Goal: Task Accomplishment & Management: Manage account settings

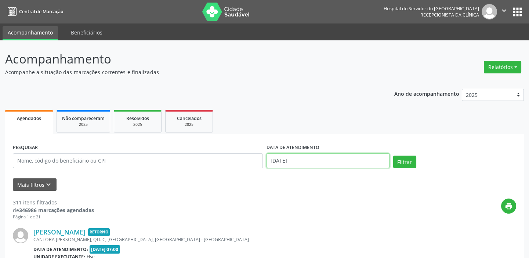
click at [309, 162] on input "[DATE]" at bounding box center [328, 161] width 123 height 15
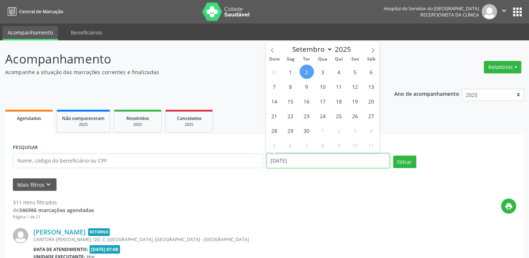
drag, startPoint x: 309, startPoint y: 162, endPoint x: 252, endPoint y: 163, distance: 57.0
click at [255, 162] on div "PESQUISAR DATA DE ATENDIMENTO [DATE] Filtrar" at bounding box center [264, 157] width 507 height 31
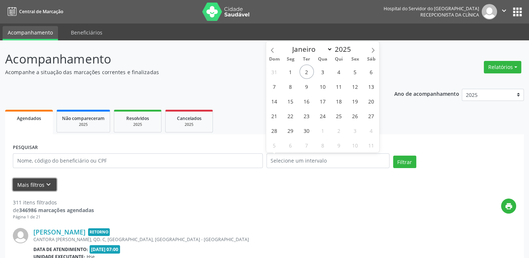
click at [38, 185] on button "Mais filtros keyboard_arrow_down" at bounding box center [35, 185] width 44 height 13
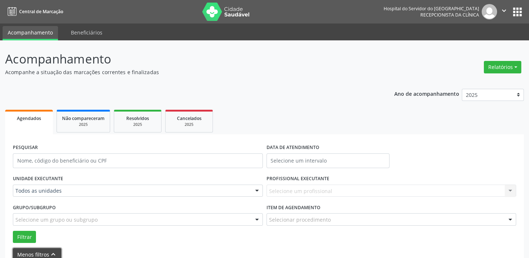
click at [50, 251] on icon "keyboard_arrow_up" at bounding box center [53, 255] width 8 height 8
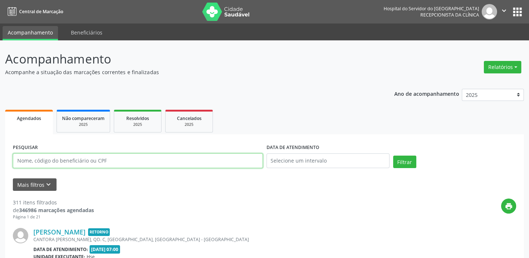
click at [59, 161] on input "text" at bounding box center [138, 161] width 250 height 15
click at [56, 162] on input "[PERSON_NAME]" at bounding box center [138, 161] width 250 height 15
click at [79, 160] on input "[PERSON_NAME]" at bounding box center [138, 161] width 250 height 15
type input "[PERSON_NAME]"
click at [393, 156] on button "Filtrar" at bounding box center [404, 162] width 23 height 12
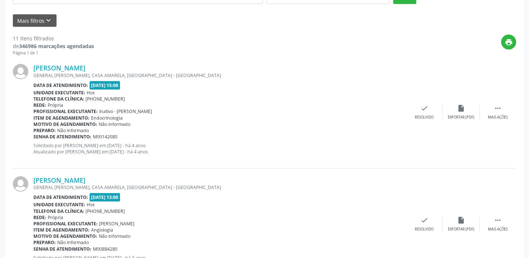
scroll to position [172, 0]
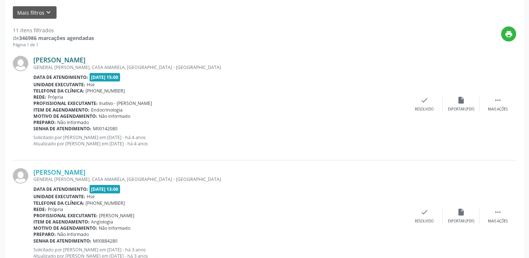
click at [86, 58] on link "[PERSON_NAME]" at bounding box center [59, 60] width 52 height 8
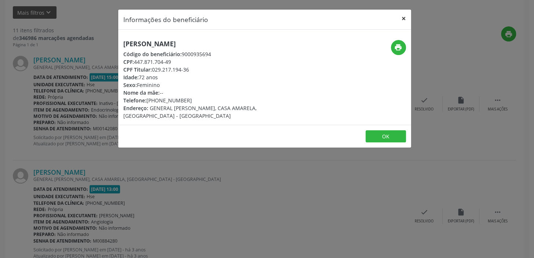
click at [404, 19] on button "×" at bounding box center [404, 19] width 15 height 18
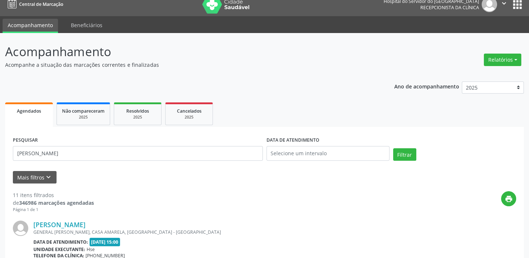
scroll to position [0, 0]
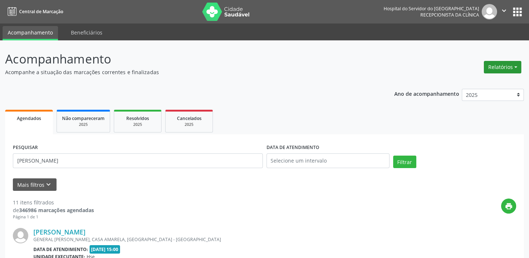
click at [498, 68] on button "Relatórios" at bounding box center [502, 67] width 37 height 12
click at [475, 80] on link "Agendamentos" at bounding box center [482, 83] width 79 height 10
select select "8"
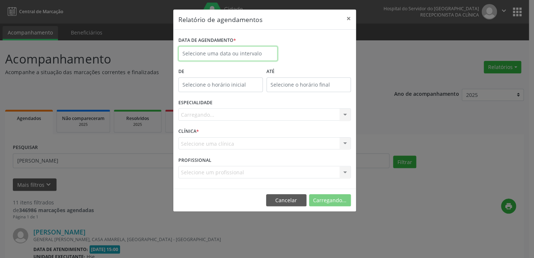
click at [207, 52] on input "text" at bounding box center [228, 53] width 99 height 15
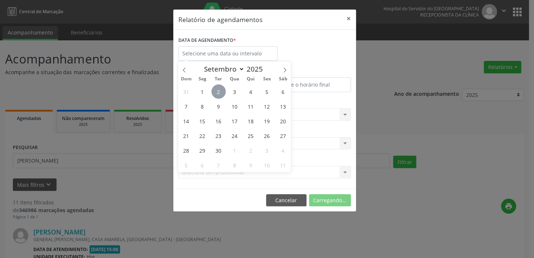
click at [217, 92] on span "2" at bounding box center [219, 91] width 14 height 14
type input "[DATE]"
click at [218, 91] on span "2" at bounding box center [219, 91] width 14 height 14
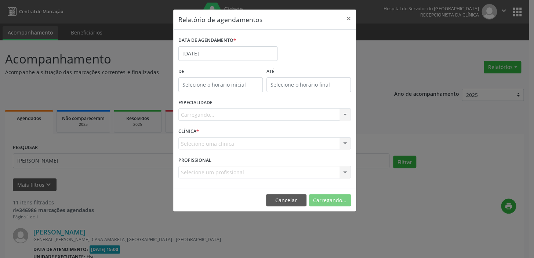
type input "12:00"
click at [224, 81] on input "12:00" at bounding box center [221, 85] width 84 height 15
click at [220, 96] on input "12" at bounding box center [205, 100] width 55 height 15
click at [422, 117] on div "Relatório de agendamentos × DATA DE AGENDAMENTO * [DATE] De 12:00 ATÉ ESPECIALI…" at bounding box center [267, 129] width 534 height 258
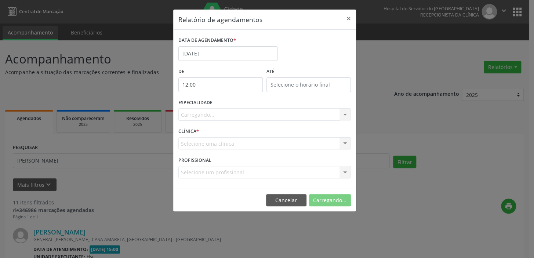
click at [347, 118] on div "Carregando... Nenhum resultado encontrado para: " " Não há nenhuma opção para s…" at bounding box center [265, 114] width 173 height 12
click at [321, 112] on div "Carregando... Nenhum resultado encontrado para: " " Não há nenhuma opção para s…" at bounding box center [265, 114] width 173 height 12
click at [318, 112] on div "Seleciona uma especialidade" at bounding box center [265, 114] width 173 height 12
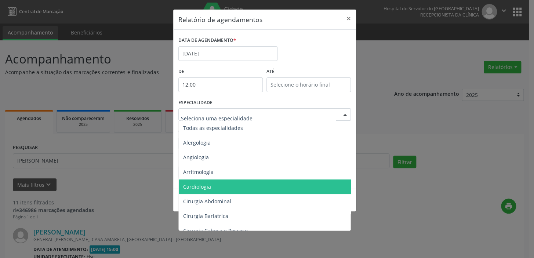
click at [217, 191] on span "Cardiologia" at bounding box center [265, 187] width 173 height 15
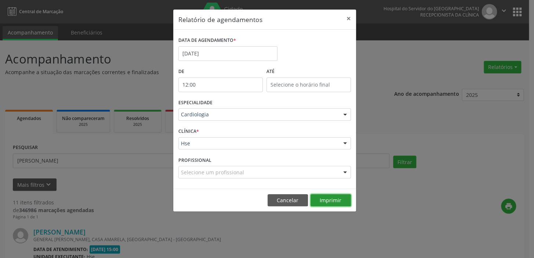
click at [331, 198] on button "Imprimir" at bounding box center [331, 200] width 40 height 12
click at [348, 18] on button "×" at bounding box center [349, 19] width 15 height 18
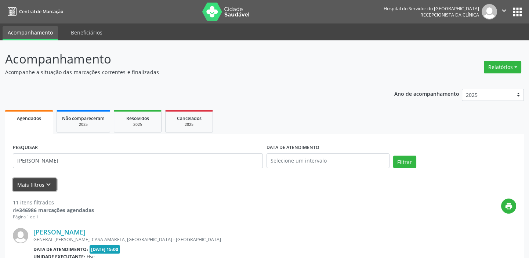
click at [34, 183] on button "Mais filtros keyboard_arrow_down" at bounding box center [35, 185] width 44 height 13
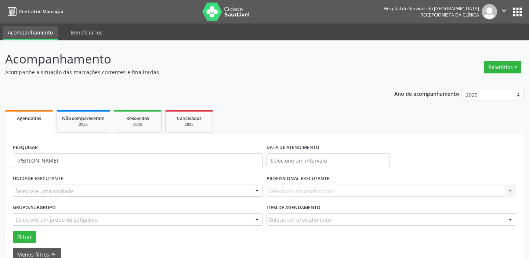
click at [257, 188] on div at bounding box center [257, 191] width 11 height 12
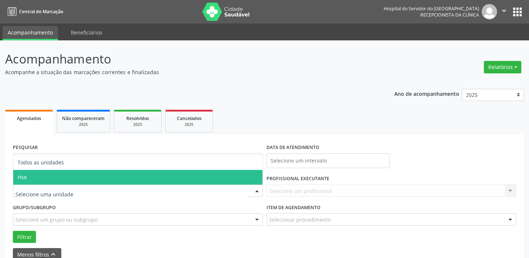
click at [213, 177] on span "Hse" at bounding box center [137, 177] width 249 height 15
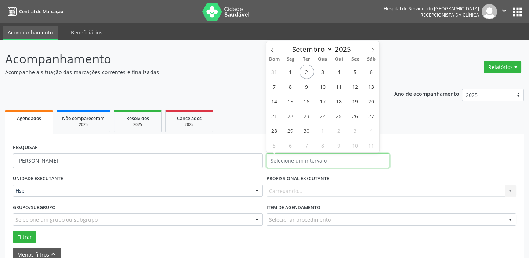
click at [318, 159] on input "text" at bounding box center [328, 161] width 123 height 15
click at [304, 70] on span "2" at bounding box center [307, 72] width 14 height 14
type input "[DATE]"
click at [304, 70] on span "2" at bounding box center [307, 72] width 14 height 14
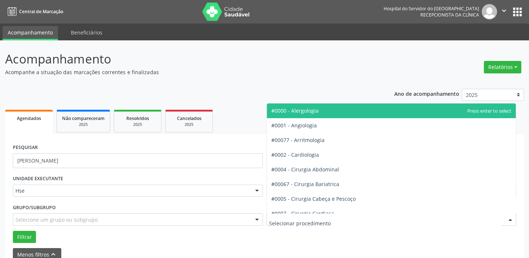
click at [512, 220] on div at bounding box center [510, 220] width 11 height 12
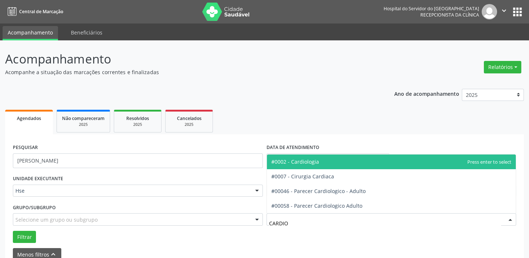
type input "CARDIOL"
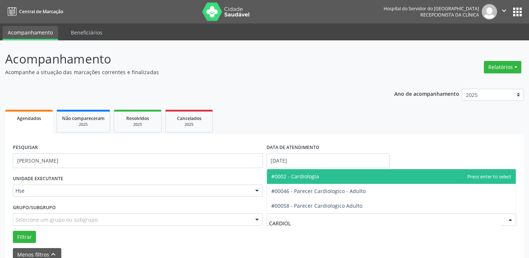
click at [303, 172] on span "#0002 - Cardiologia" at bounding box center [391, 176] width 249 height 15
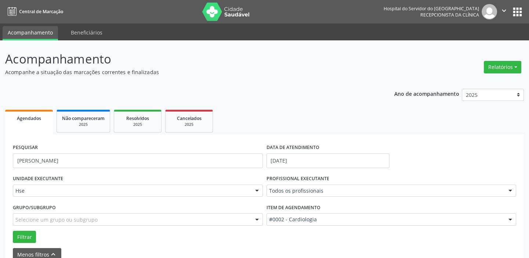
click at [508, 191] on div at bounding box center [510, 191] width 11 height 12
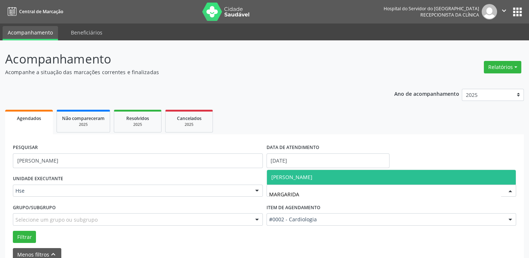
click at [313, 176] on span "[PERSON_NAME]" at bounding box center [291, 177] width 41 height 7
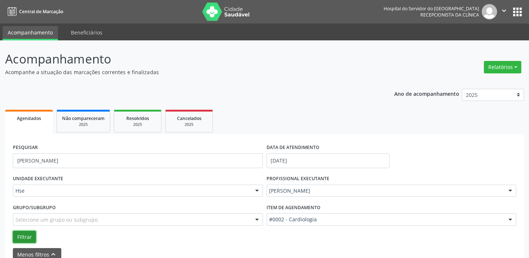
click at [26, 233] on button "Filtrar" at bounding box center [24, 237] width 23 height 12
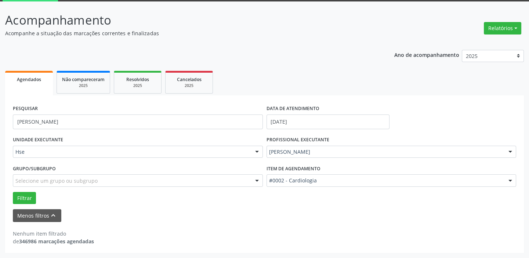
scroll to position [38, 0]
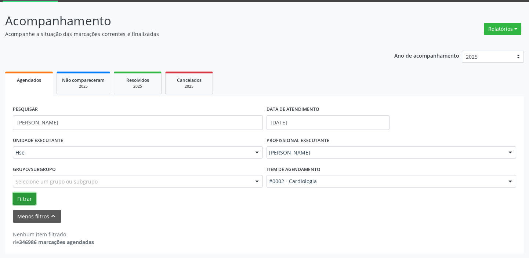
click at [28, 194] on button "Filtrar" at bounding box center [24, 199] width 23 height 12
click at [257, 152] on div at bounding box center [257, 153] width 11 height 12
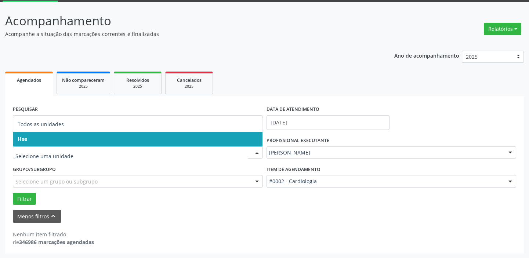
click at [253, 136] on span "Hse" at bounding box center [137, 139] width 249 height 15
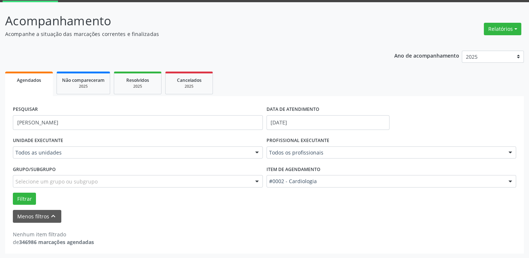
click at [258, 151] on div at bounding box center [257, 153] width 11 height 12
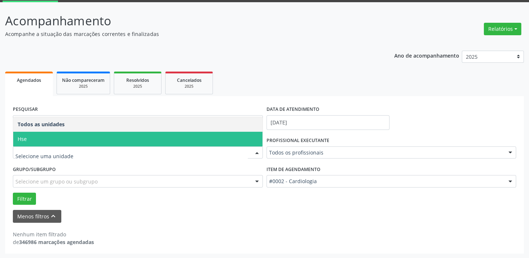
click at [257, 139] on span "Hse" at bounding box center [137, 139] width 249 height 15
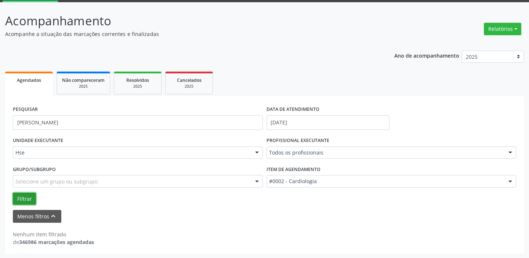
click at [27, 194] on button "Filtrar" at bounding box center [24, 199] width 23 height 12
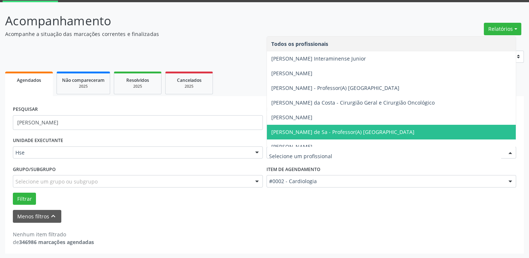
click at [512, 150] on div at bounding box center [510, 153] width 11 height 12
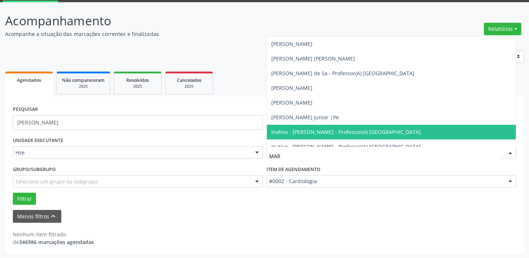
type input "MARG"
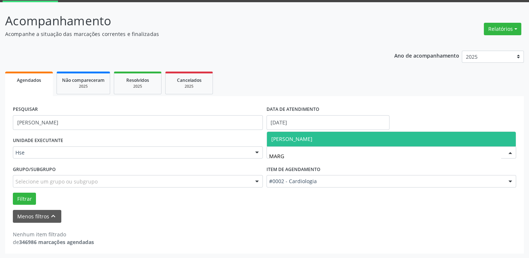
click at [313, 138] on span "[PERSON_NAME]" at bounding box center [291, 139] width 41 height 7
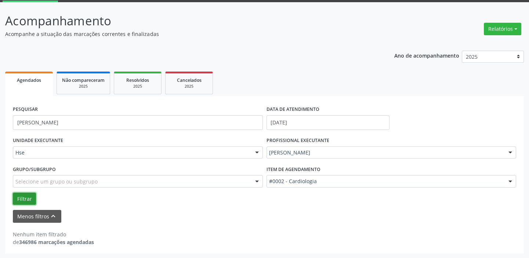
click at [25, 196] on button "Filtrar" at bounding box center [24, 199] width 23 height 12
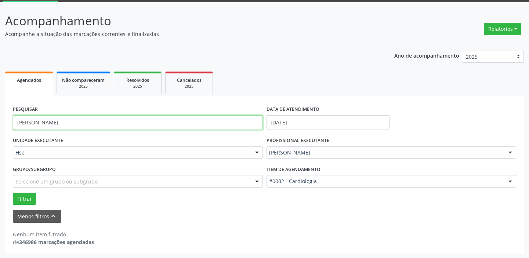
drag, startPoint x: 95, startPoint y: 125, endPoint x: 0, endPoint y: 115, distance: 95.7
click at [0, 115] on div "Acompanhamento Acompanhe a situação das marcações correntes e finalizadas Relat…" at bounding box center [264, 130] width 529 height 257
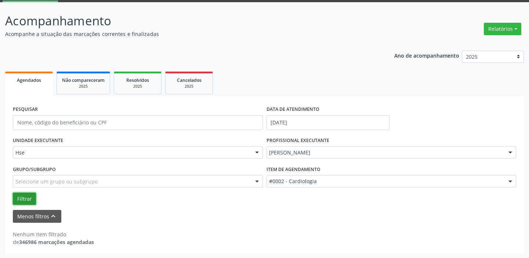
click at [28, 193] on button "Filtrar" at bounding box center [24, 199] width 23 height 12
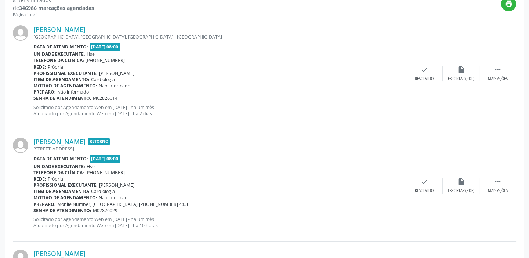
scroll to position [235, 0]
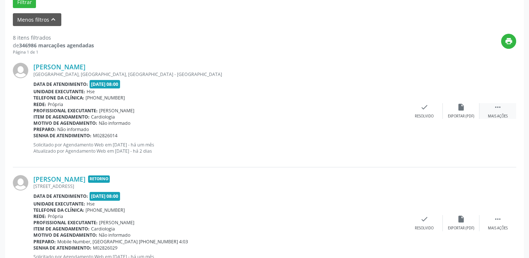
click at [501, 111] on div " Mais ações" at bounding box center [498, 111] width 37 height 16
click at [468, 111] on div "alarm_off Não compareceu" at bounding box center [461, 111] width 37 height 16
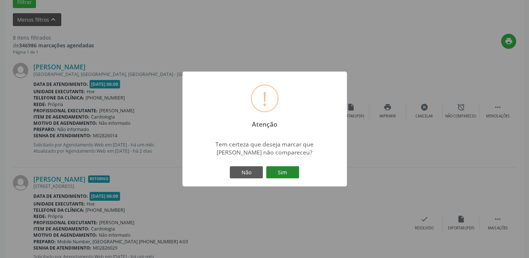
click at [281, 172] on button "Sim" at bounding box center [282, 172] width 33 height 12
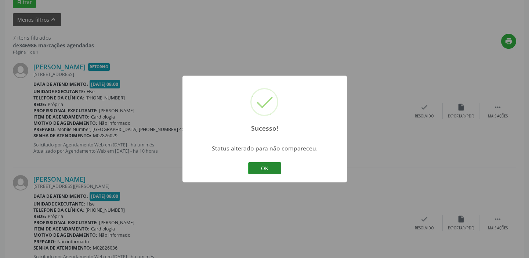
click at [274, 165] on button "OK" at bounding box center [264, 168] width 33 height 12
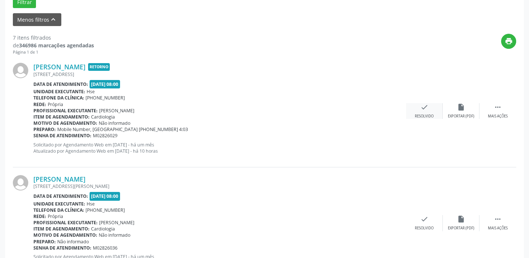
click at [428, 107] on icon "check" at bounding box center [425, 107] width 8 height 8
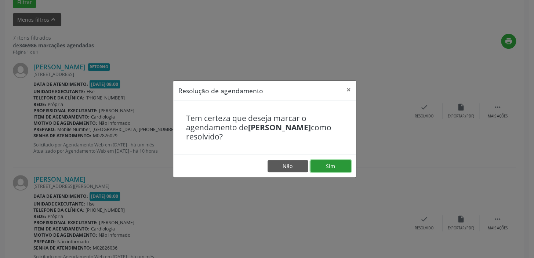
click at [338, 166] on button "Sim" at bounding box center [331, 166] width 40 height 12
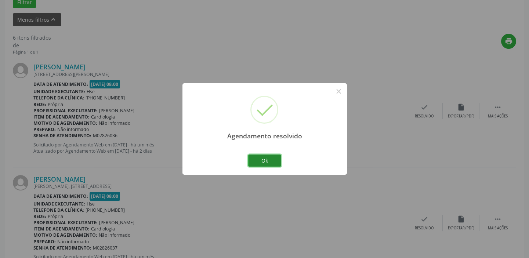
click at [268, 156] on button "Ok" at bounding box center [264, 161] width 33 height 12
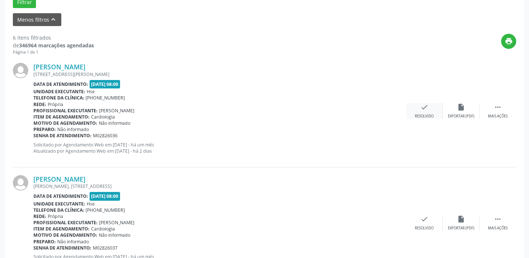
click at [428, 108] on icon "check" at bounding box center [425, 107] width 8 height 8
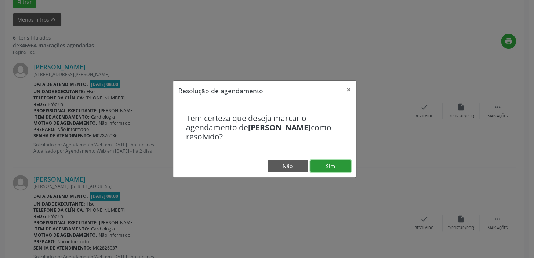
click at [329, 166] on button "Sim" at bounding box center [331, 166] width 40 height 12
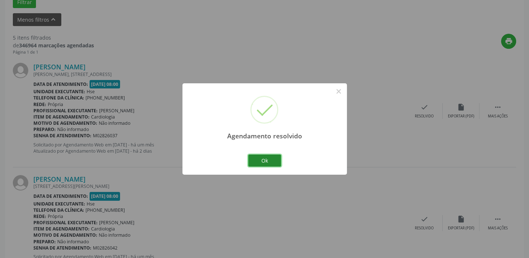
click at [270, 158] on button "Ok" at bounding box center [264, 161] width 33 height 12
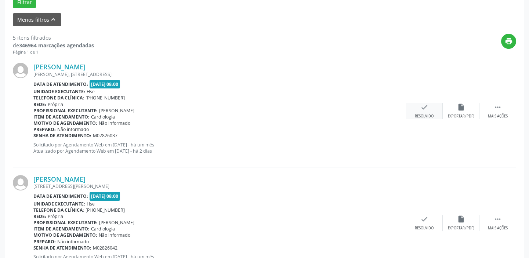
click at [425, 108] on icon "check" at bounding box center [425, 107] width 8 height 8
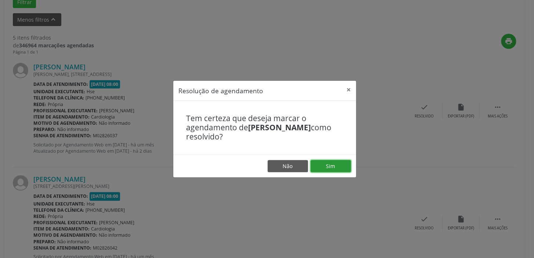
click at [337, 165] on button "Sim" at bounding box center [331, 166] width 40 height 12
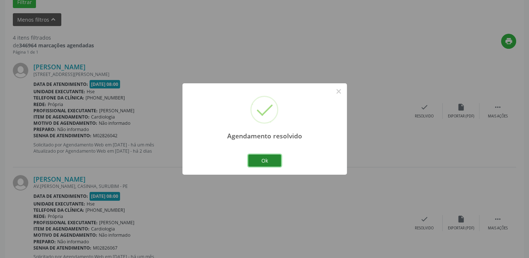
click at [264, 156] on button "Ok" at bounding box center [264, 161] width 33 height 12
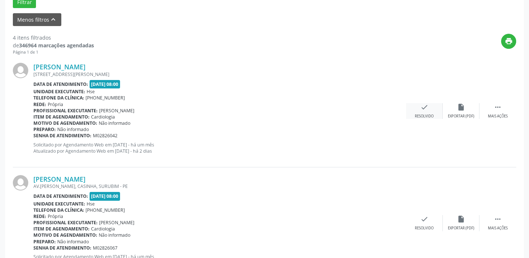
click at [421, 108] on icon "check" at bounding box center [425, 107] width 8 height 8
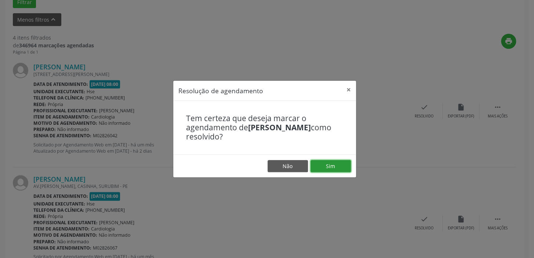
click at [330, 163] on button "Sim" at bounding box center [331, 166] width 40 height 12
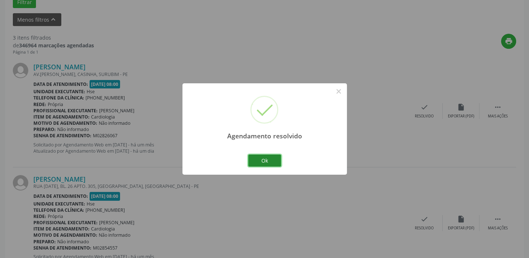
click at [265, 160] on button "Ok" at bounding box center [264, 161] width 33 height 12
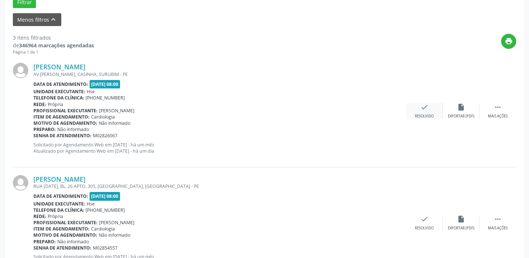
click at [432, 108] on div "check Resolvido" at bounding box center [424, 111] width 37 height 16
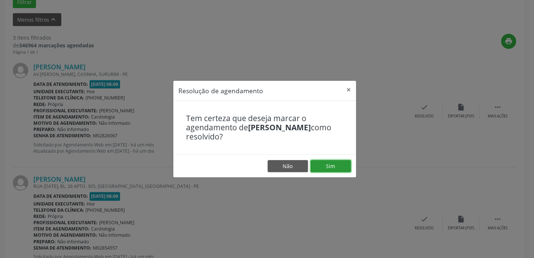
click at [340, 162] on button "Sim" at bounding box center [331, 166] width 40 height 12
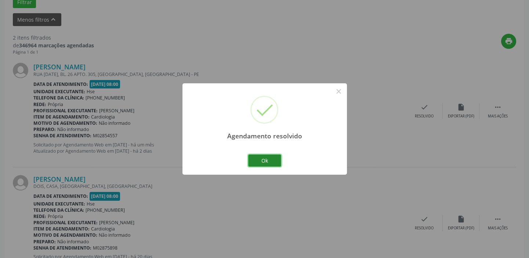
click at [273, 156] on button "Ok" at bounding box center [264, 161] width 33 height 12
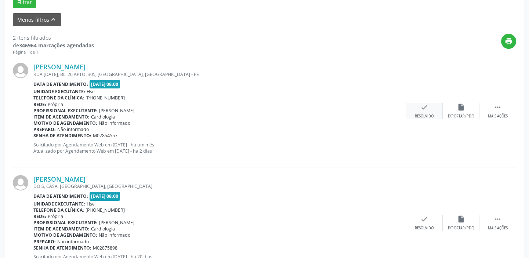
click at [426, 108] on icon "check" at bounding box center [425, 107] width 8 height 8
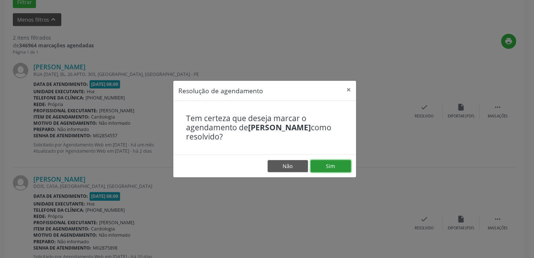
click at [334, 167] on button "Sim" at bounding box center [331, 166] width 40 height 12
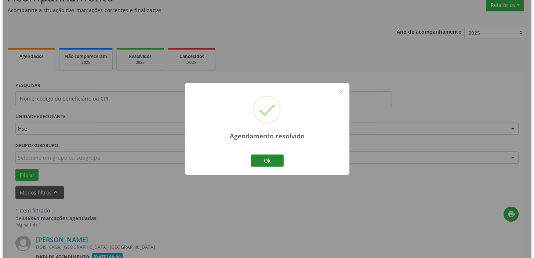
scroll to position [156, 0]
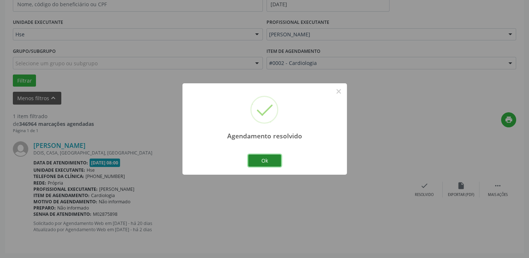
click at [270, 162] on button "Ok" at bounding box center [264, 161] width 33 height 12
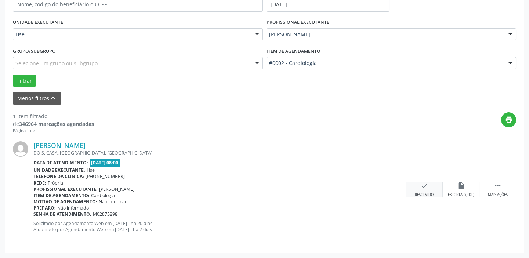
click at [421, 187] on icon "check" at bounding box center [425, 186] width 8 height 8
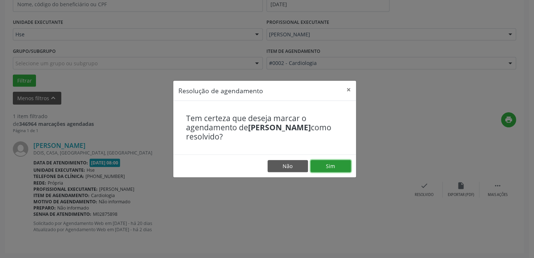
click at [332, 165] on button "Sim" at bounding box center [331, 166] width 40 height 12
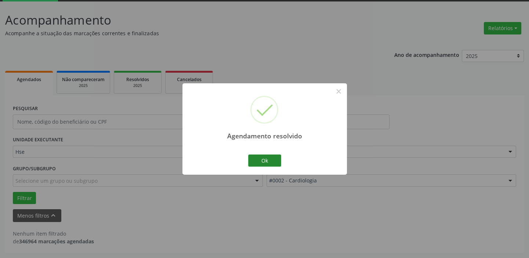
scroll to position [38, 0]
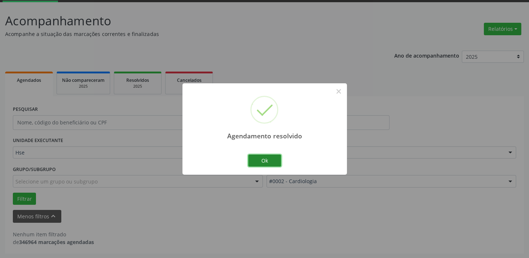
click at [271, 159] on button "Ok" at bounding box center [264, 161] width 33 height 12
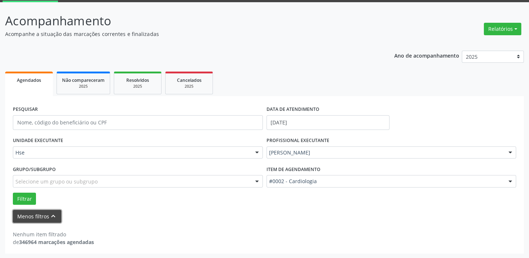
click at [29, 217] on button "Menos filtros keyboard_arrow_up" at bounding box center [37, 216] width 48 height 13
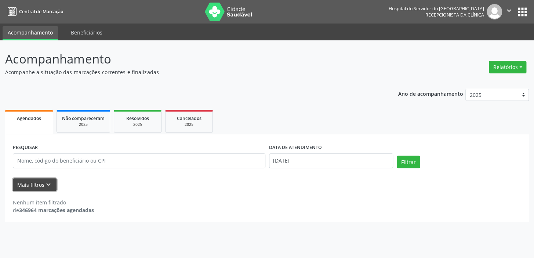
click at [44, 184] on icon "keyboard_arrow_down" at bounding box center [48, 185] width 8 height 8
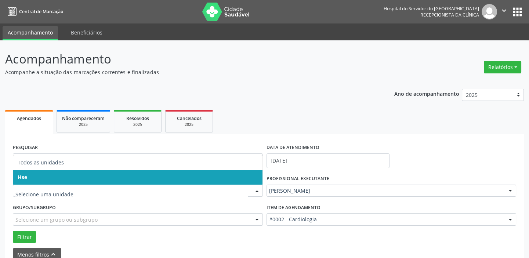
click at [257, 191] on div at bounding box center [257, 191] width 11 height 12
click at [255, 176] on span "Hse" at bounding box center [137, 177] width 249 height 15
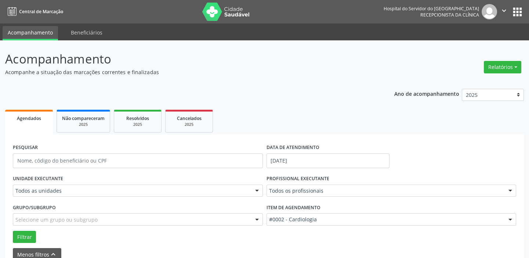
click at [255, 190] on div at bounding box center [257, 191] width 11 height 12
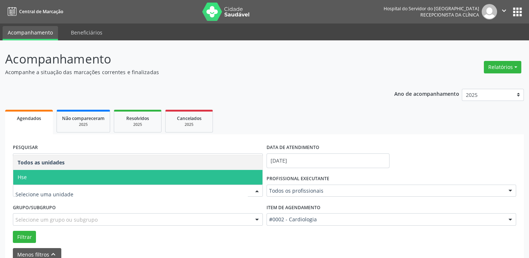
click at [253, 173] on span "Hse" at bounding box center [137, 177] width 249 height 15
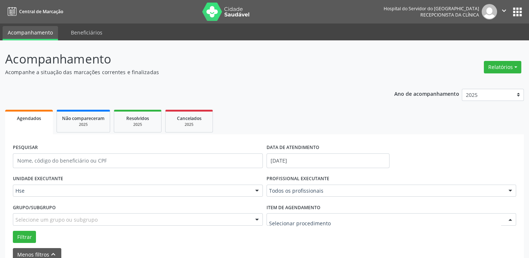
click at [511, 220] on div at bounding box center [510, 220] width 11 height 12
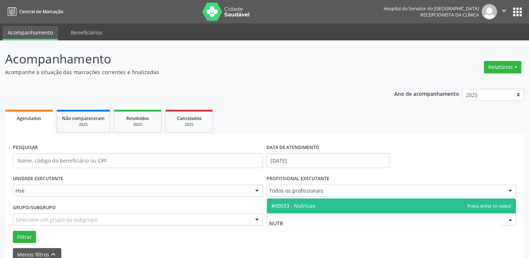
type input "NUTRI"
click at [382, 202] on span "#00033 - Nutricao" at bounding box center [391, 206] width 249 height 15
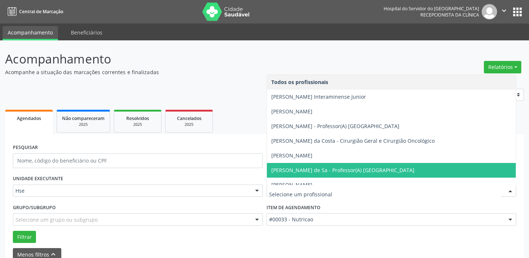
click at [512, 190] on div at bounding box center [510, 191] width 11 height 12
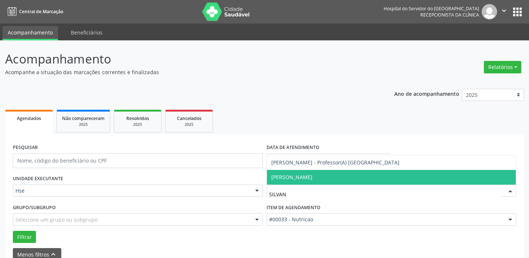
type input "SILVANA"
click at [324, 173] on span "[PERSON_NAME]" at bounding box center [391, 177] width 249 height 15
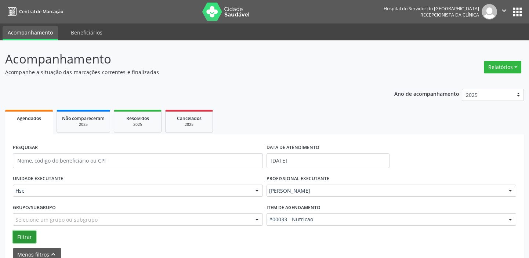
click at [19, 231] on button "Filtrar" at bounding box center [24, 237] width 23 height 12
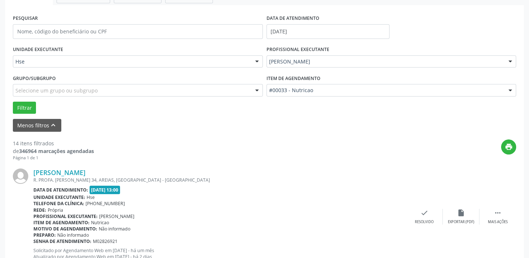
scroll to position [158, 0]
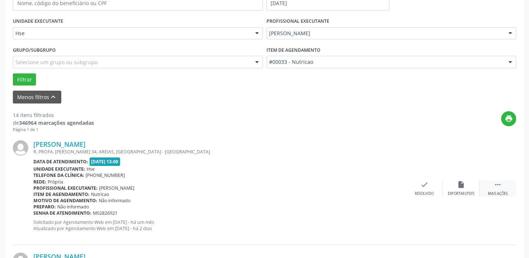
click at [505, 181] on div " Mais ações" at bounding box center [498, 189] width 37 height 16
click at [456, 187] on div "alarm_off Não compareceu" at bounding box center [461, 189] width 37 height 16
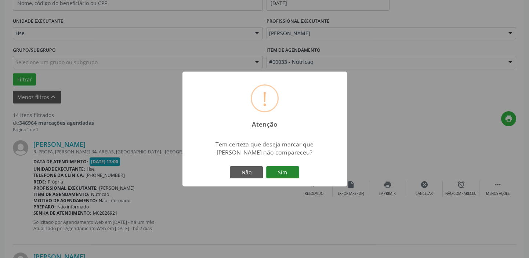
click at [286, 173] on button "Sim" at bounding box center [282, 172] width 33 height 12
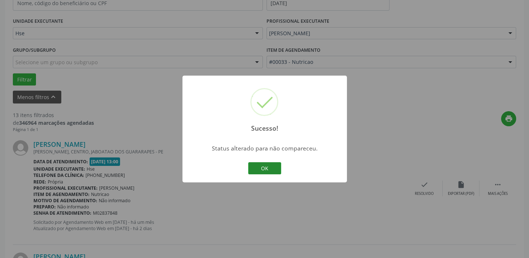
click at [262, 168] on button "OK" at bounding box center [264, 168] width 33 height 12
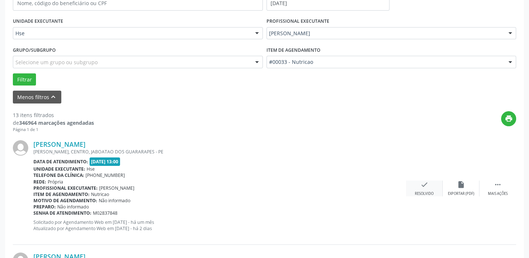
click at [431, 188] on div "check Resolvido" at bounding box center [424, 189] width 37 height 16
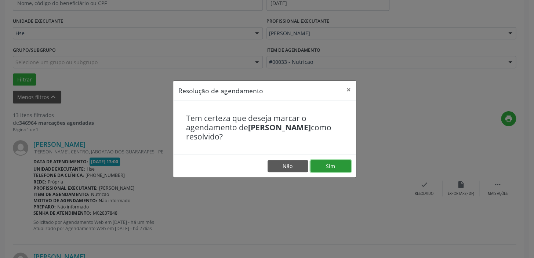
click at [341, 165] on button "Sim" at bounding box center [331, 166] width 40 height 12
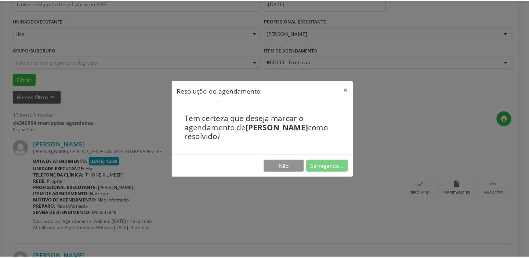
scroll to position [54, 0]
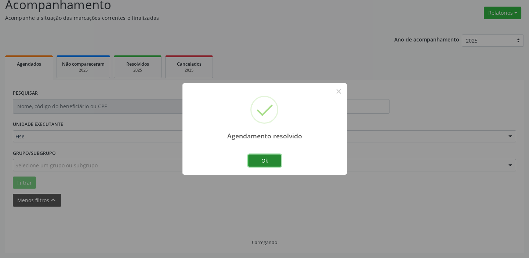
click at [276, 159] on button "Ok" at bounding box center [264, 161] width 33 height 12
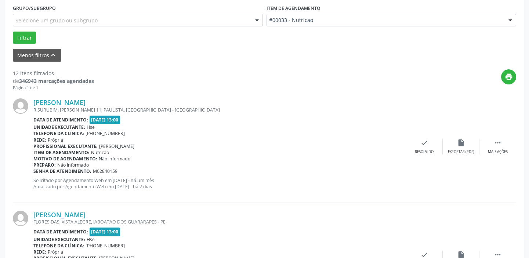
scroll to position [195, 0]
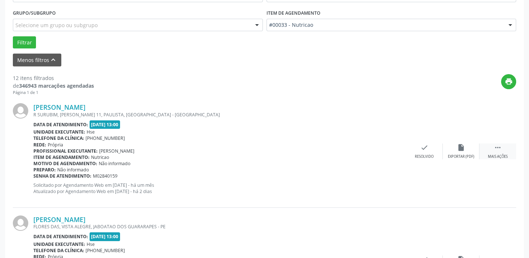
click at [503, 148] on div " Mais ações" at bounding box center [498, 152] width 37 height 16
click at [469, 147] on div "alarm_off Não compareceu" at bounding box center [461, 152] width 37 height 16
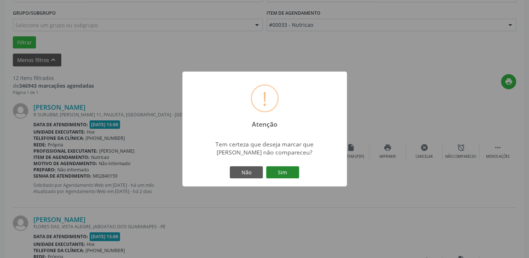
click at [289, 168] on button "Sim" at bounding box center [282, 172] width 33 height 12
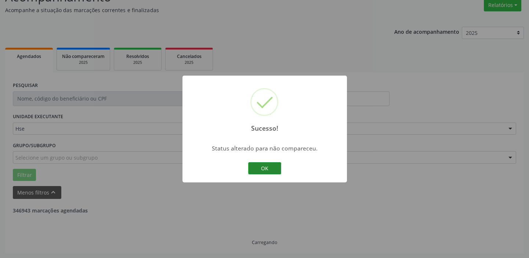
click at [275, 167] on button "OK" at bounding box center [264, 168] width 33 height 12
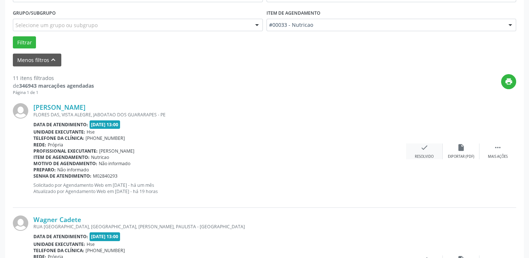
click at [434, 152] on div "check Resolvido" at bounding box center [424, 152] width 37 height 16
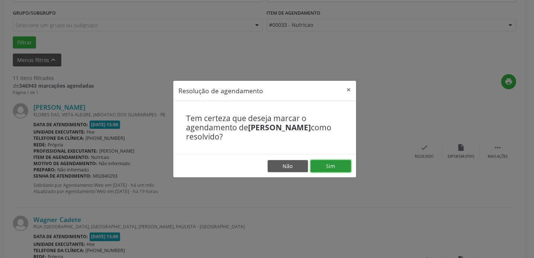
click at [334, 167] on button "Sim" at bounding box center [331, 166] width 40 height 12
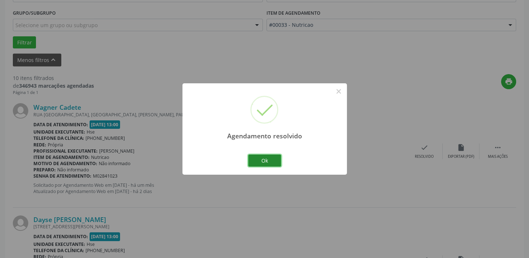
click at [273, 159] on button "Ok" at bounding box center [264, 161] width 33 height 12
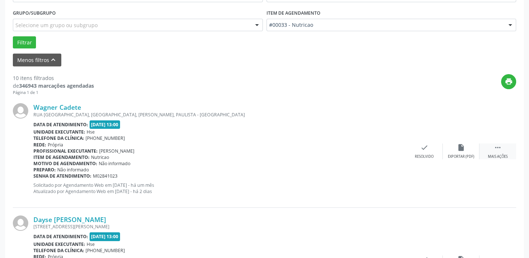
click at [494, 148] on icon "" at bounding box center [498, 148] width 8 height 8
click at [462, 146] on icon "alarm_off" at bounding box center [461, 148] width 8 height 8
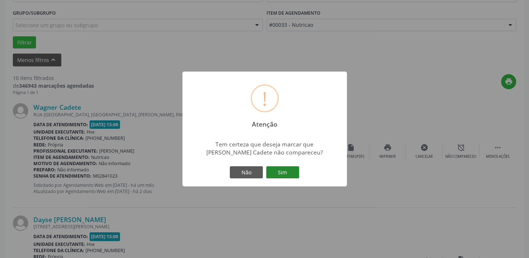
click at [285, 167] on button "Sim" at bounding box center [282, 172] width 33 height 12
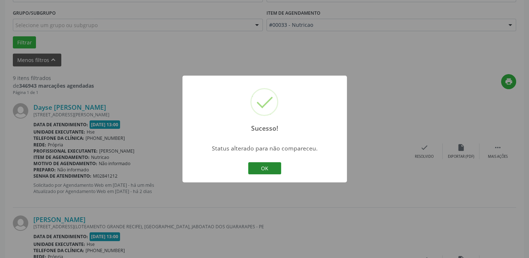
click at [275, 168] on button "OK" at bounding box center [264, 168] width 33 height 12
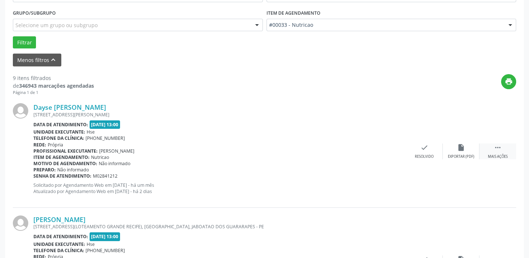
click at [500, 147] on icon "" at bounding box center [498, 148] width 8 height 8
click at [459, 148] on icon "alarm_off" at bounding box center [461, 148] width 8 height 8
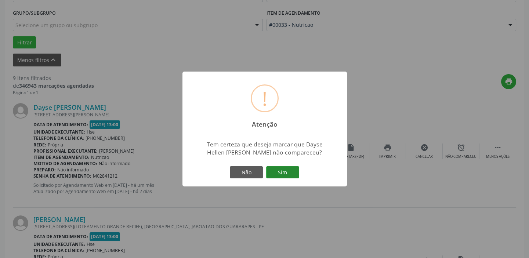
click at [290, 171] on button "Sim" at bounding box center [282, 172] width 33 height 12
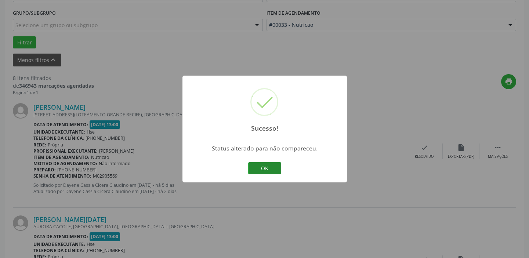
click at [269, 167] on button "OK" at bounding box center [264, 168] width 33 height 12
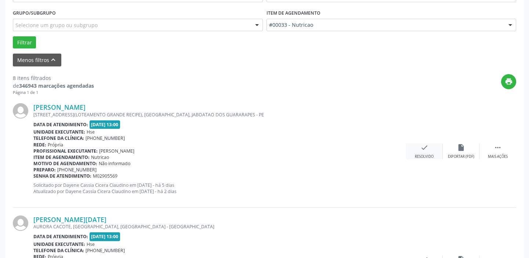
click at [433, 147] on div "check Resolvido" at bounding box center [424, 152] width 37 height 16
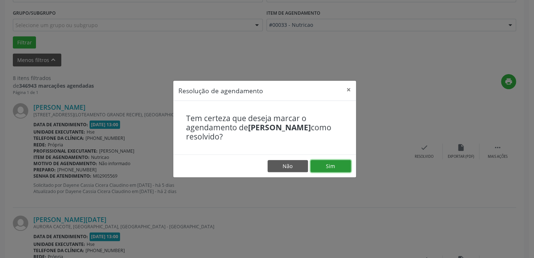
click at [331, 163] on button "Sim" at bounding box center [331, 166] width 40 height 12
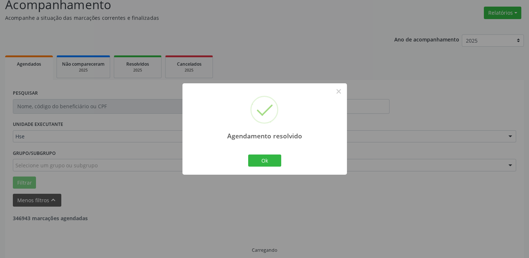
scroll to position [62, 0]
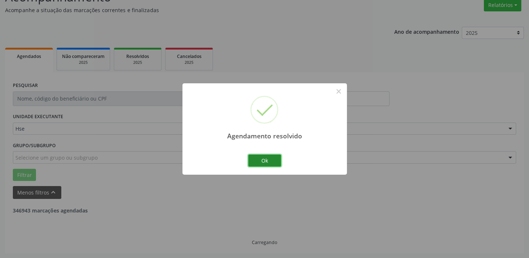
click at [268, 159] on button "Ok" at bounding box center [264, 161] width 33 height 12
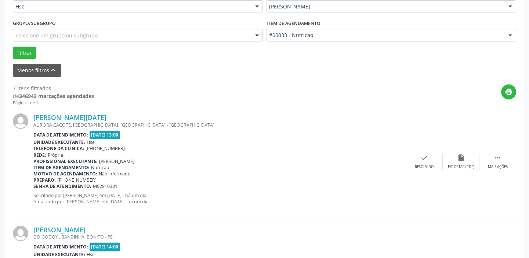
scroll to position [186, 0]
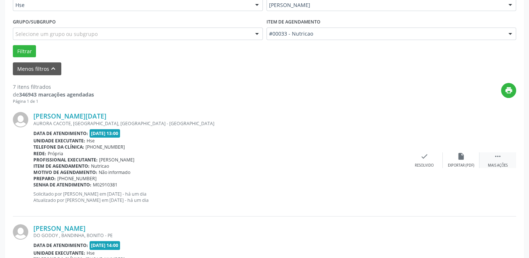
click at [496, 154] on icon "" at bounding box center [498, 156] width 8 height 8
click at [462, 159] on icon "alarm_off" at bounding box center [461, 156] width 8 height 8
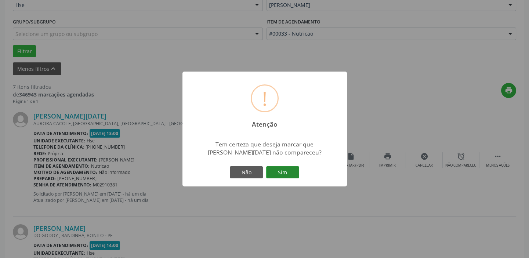
click at [295, 172] on button "Sim" at bounding box center [282, 172] width 33 height 12
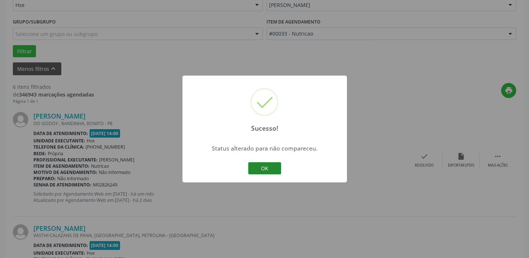
click at [269, 166] on button "OK" at bounding box center [264, 168] width 33 height 12
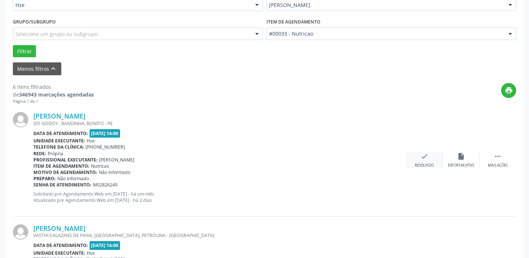
click at [437, 156] on div "check Resolvido" at bounding box center [424, 160] width 37 height 16
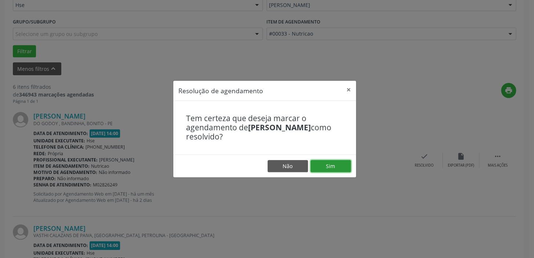
click at [332, 165] on button "Sim" at bounding box center [331, 166] width 40 height 12
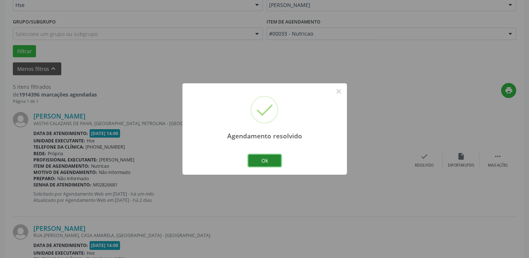
click at [275, 161] on button "Ok" at bounding box center [264, 161] width 33 height 12
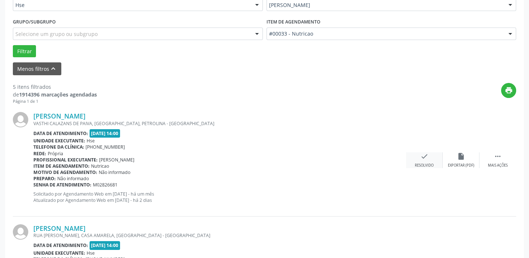
click at [429, 161] on div "check Resolvido" at bounding box center [424, 160] width 37 height 16
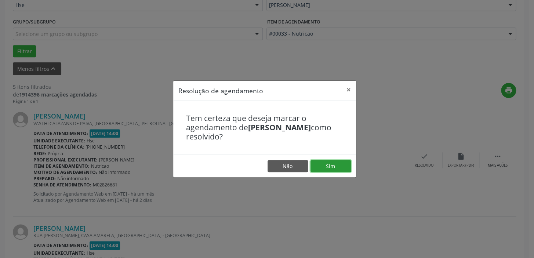
click at [340, 163] on button "Sim" at bounding box center [331, 166] width 40 height 12
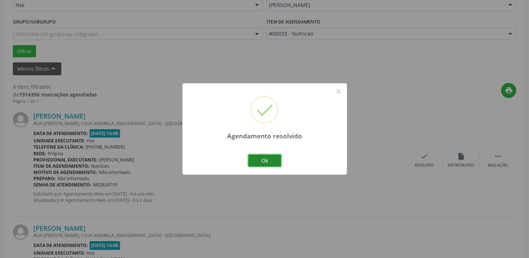
click at [278, 160] on button "Ok" at bounding box center [264, 161] width 33 height 12
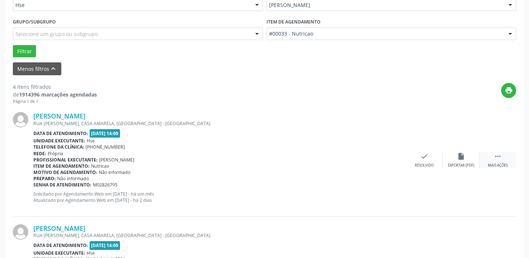
click at [491, 155] on div " Mais ações" at bounding box center [498, 160] width 37 height 16
click at [470, 158] on div "alarm_off Não compareceu" at bounding box center [461, 160] width 37 height 16
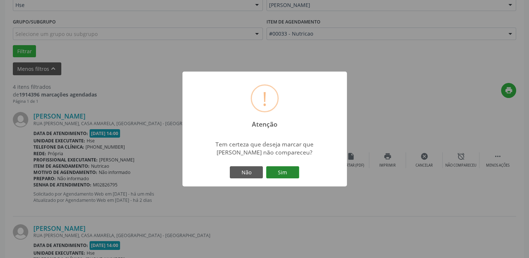
click at [292, 169] on button "Sim" at bounding box center [282, 172] width 33 height 12
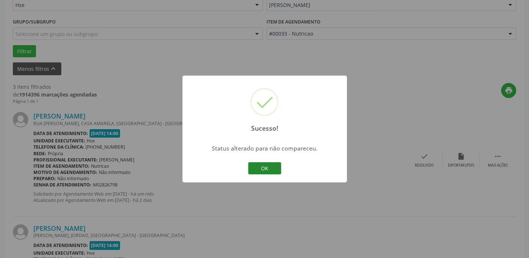
click at [270, 169] on button "OK" at bounding box center [264, 168] width 33 height 12
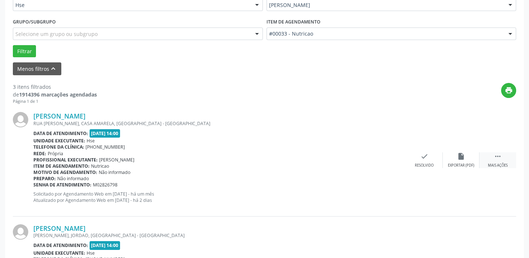
click at [493, 158] on div " Mais ações" at bounding box center [498, 160] width 37 height 16
click at [460, 155] on icon "alarm_off" at bounding box center [461, 156] width 8 height 8
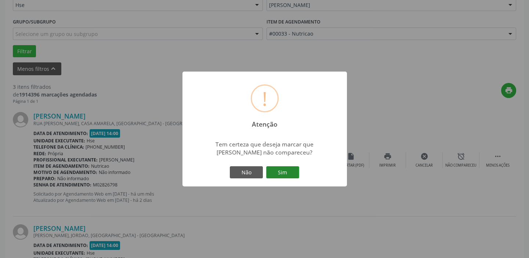
click at [281, 171] on button "Sim" at bounding box center [282, 172] width 33 height 12
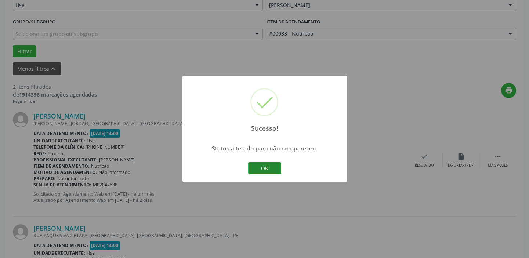
click at [273, 165] on button "OK" at bounding box center [264, 168] width 33 height 12
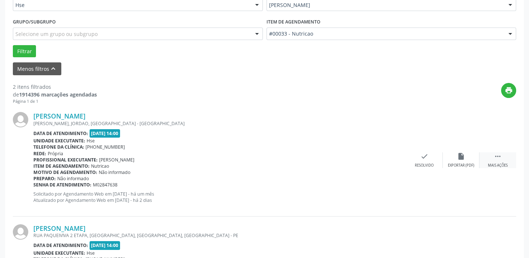
click at [497, 160] on icon "" at bounding box center [498, 156] width 8 height 8
click at [461, 156] on icon "alarm_off" at bounding box center [461, 156] width 8 height 8
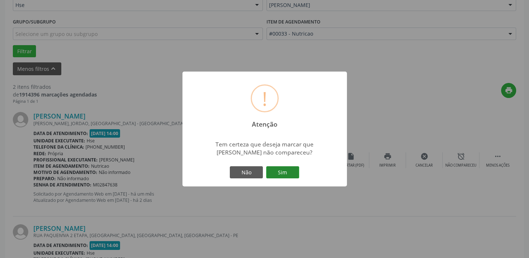
click at [281, 166] on button "Sim" at bounding box center [282, 172] width 33 height 12
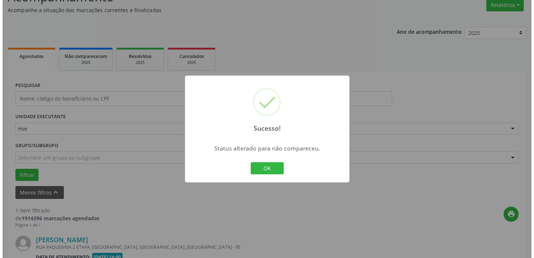
scroll to position [156, 0]
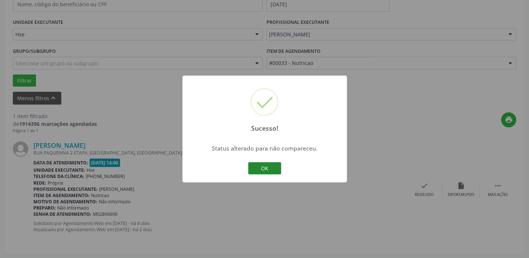
click at [268, 167] on button "OK" at bounding box center [264, 168] width 33 height 12
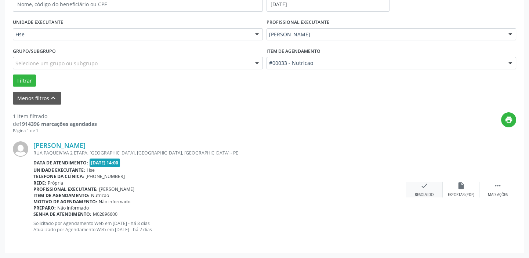
click at [428, 185] on icon "check" at bounding box center [425, 186] width 8 height 8
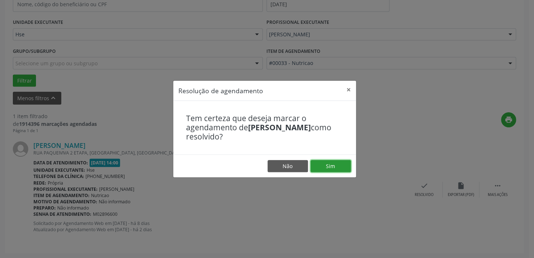
click at [336, 163] on button "Sim" at bounding box center [331, 166] width 40 height 12
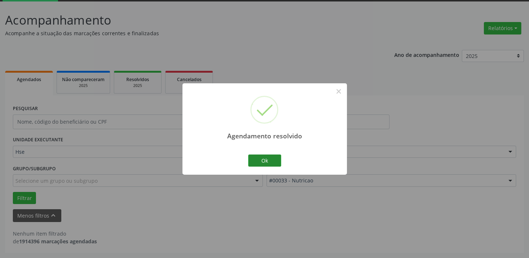
scroll to position [38, 0]
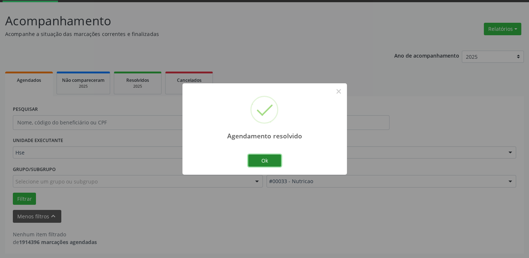
click at [264, 159] on button "Ok" at bounding box center [264, 161] width 33 height 12
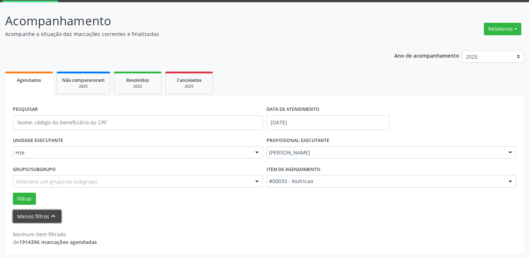
click at [24, 213] on button "Menos filtros keyboard_arrow_up" at bounding box center [37, 216] width 48 height 13
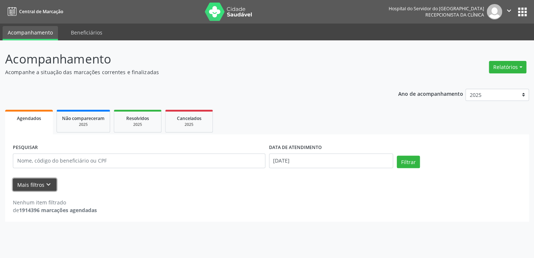
click at [48, 183] on icon "keyboard_arrow_down" at bounding box center [48, 185] width 8 height 8
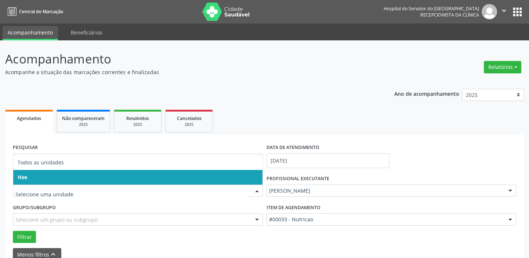
click at [257, 189] on div at bounding box center [257, 191] width 11 height 12
click at [251, 177] on span "Hse" at bounding box center [137, 177] width 249 height 15
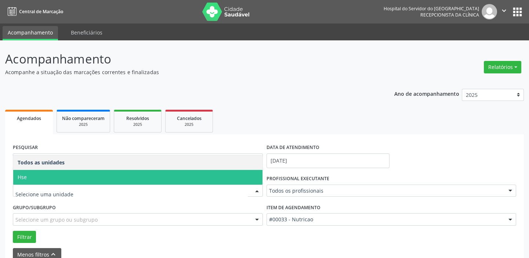
click at [258, 188] on div at bounding box center [257, 191] width 11 height 12
click at [256, 178] on span "Hse" at bounding box center [137, 177] width 249 height 15
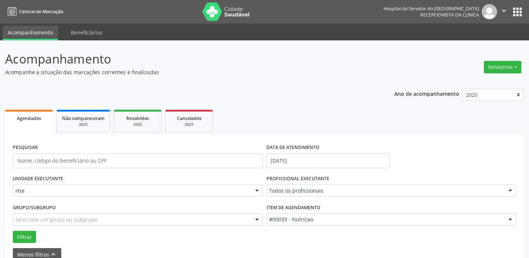
click at [512, 190] on div at bounding box center [510, 191] width 11 height 12
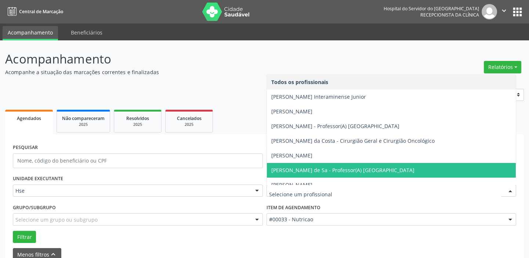
click at [381, 165] on span "[PERSON_NAME] de Sa - Professor(A) [GEOGRAPHIC_DATA]" at bounding box center [391, 170] width 249 height 15
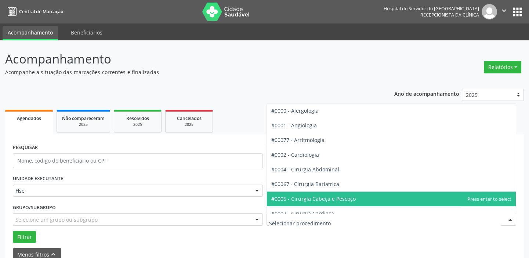
click at [511, 219] on div at bounding box center [510, 220] width 11 height 12
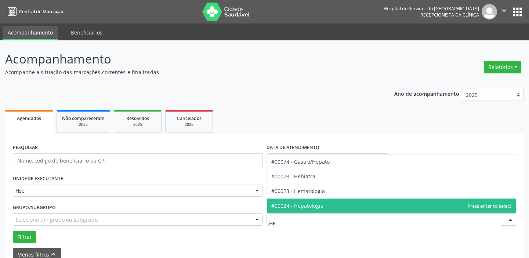
type input "HEM"
click at [317, 199] on span "#00023 - Hematologia" at bounding box center [391, 206] width 249 height 15
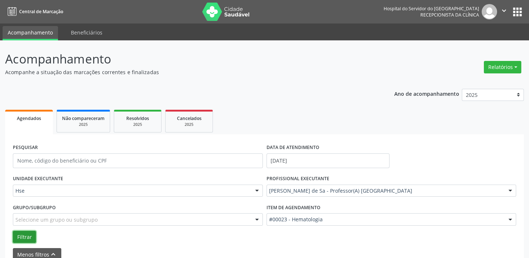
click at [32, 235] on button "Filtrar" at bounding box center [24, 237] width 23 height 12
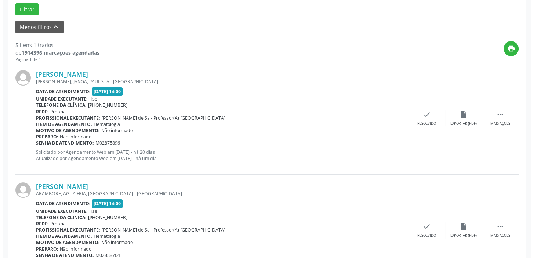
scroll to position [229, 0]
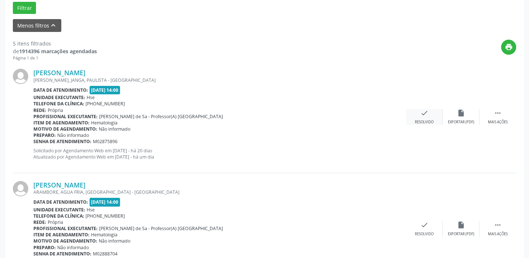
click at [426, 115] on icon "check" at bounding box center [425, 113] width 8 height 8
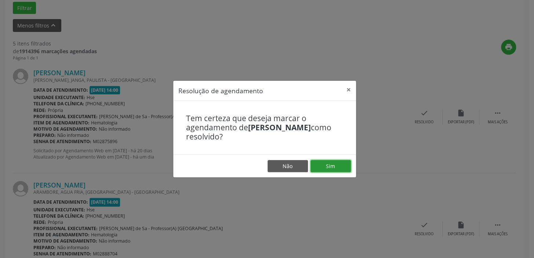
click at [330, 163] on button "Sim" at bounding box center [331, 166] width 40 height 12
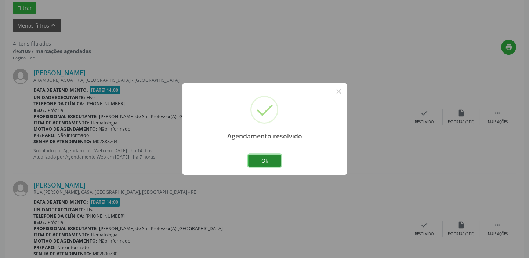
click at [266, 156] on button "Ok" at bounding box center [264, 161] width 33 height 12
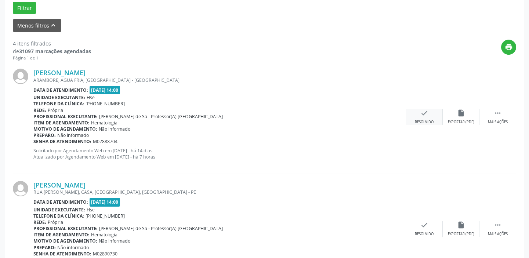
click at [429, 117] on div "check Resolvido" at bounding box center [424, 117] width 37 height 16
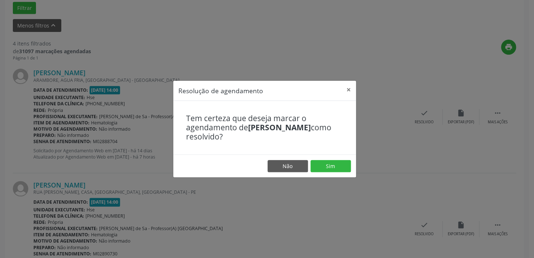
click at [327, 159] on footer "Não Sim" at bounding box center [264, 166] width 183 height 23
click at [330, 166] on button "Sim" at bounding box center [331, 166] width 40 height 12
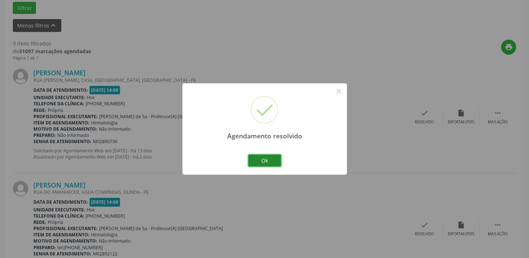
click at [275, 158] on button "Ok" at bounding box center [264, 161] width 33 height 12
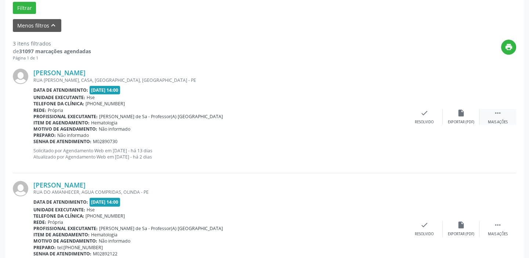
click at [496, 114] on icon "" at bounding box center [498, 113] width 8 height 8
click at [465, 116] on icon "alarm_off" at bounding box center [461, 113] width 8 height 8
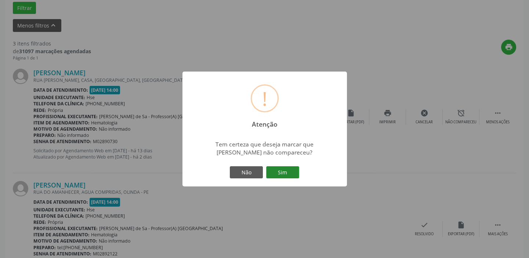
click at [287, 173] on button "Sim" at bounding box center [282, 172] width 33 height 12
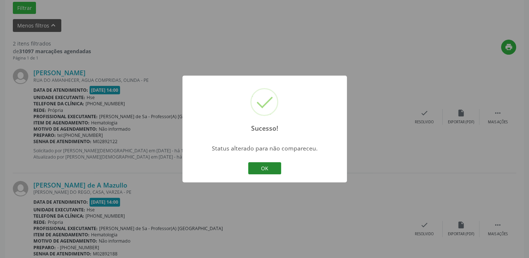
click at [267, 168] on button "OK" at bounding box center [264, 168] width 33 height 12
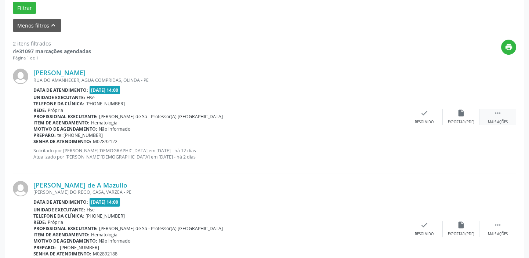
click at [490, 118] on div " Mais ações" at bounding box center [498, 117] width 37 height 16
click at [459, 118] on div "alarm_off Não compareceu" at bounding box center [461, 117] width 37 height 16
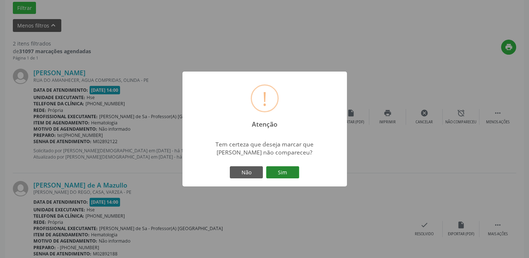
click at [288, 171] on button "Sim" at bounding box center [282, 172] width 33 height 12
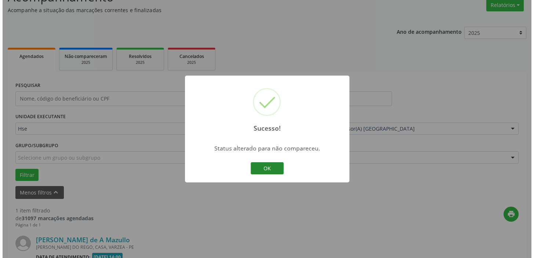
scroll to position [156, 0]
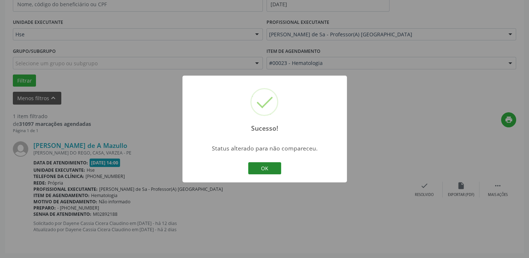
click at [265, 166] on button "OK" at bounding box center [264, 168] width 33 height 12
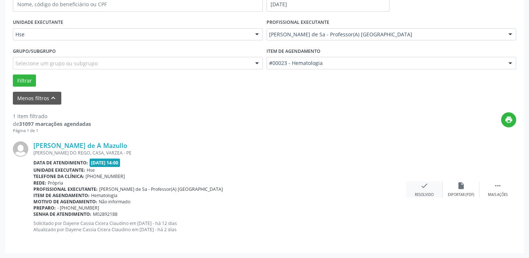
click at [428, 188] on icon "check" at bounding box center [425, 186] width 8 height 8
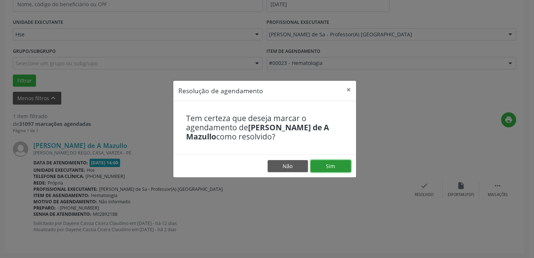
click at [341, 167] on button "Sim" at bounding box center [331, 166] width 40 height 12
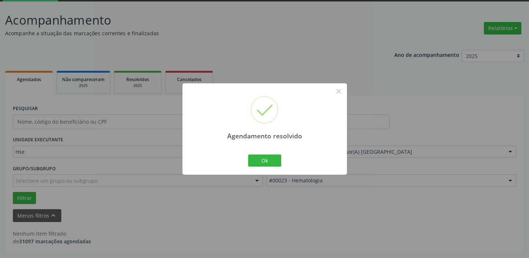
scroll to position [38, 0]
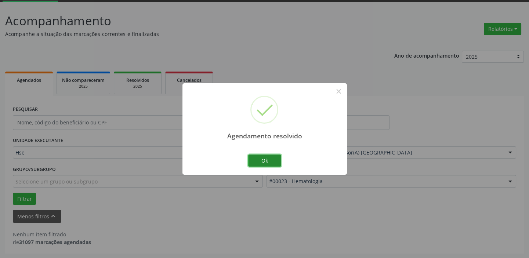
click at [274, 160] on button "Ok" at bounding box center [264, 161] width 33 height 12
